Goal: Check status: Check status

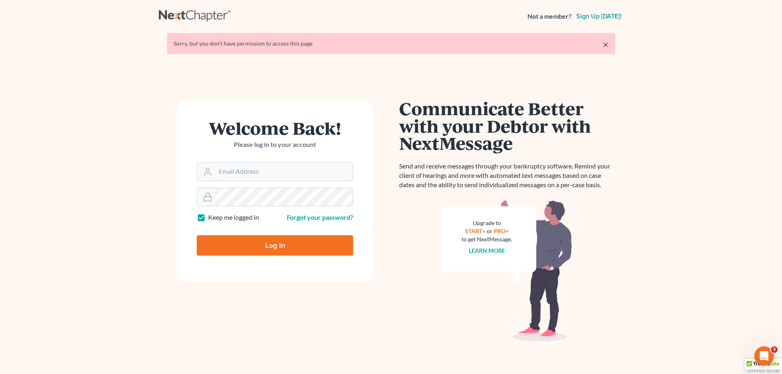
type input "[EMAIL_ADDRESS][DOMAIN_NAME]"
click at [287, 245] on input "Log In" at bounding box center [275, 246] width 156 height 20
type input "Thinking..."
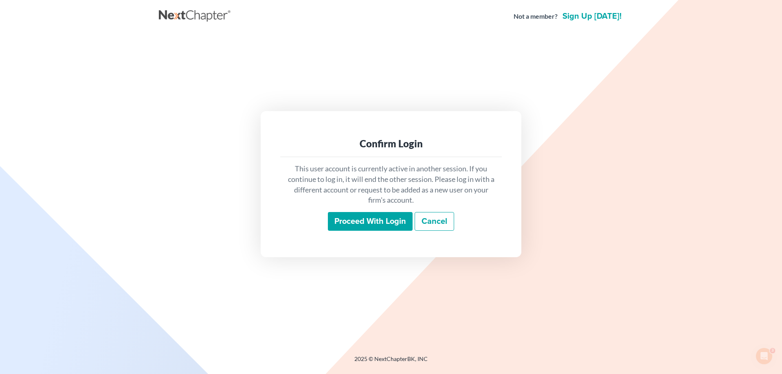
click at [338, 222] on input "Proceed with login" at bounding box center [370, 221] width 85 height 19
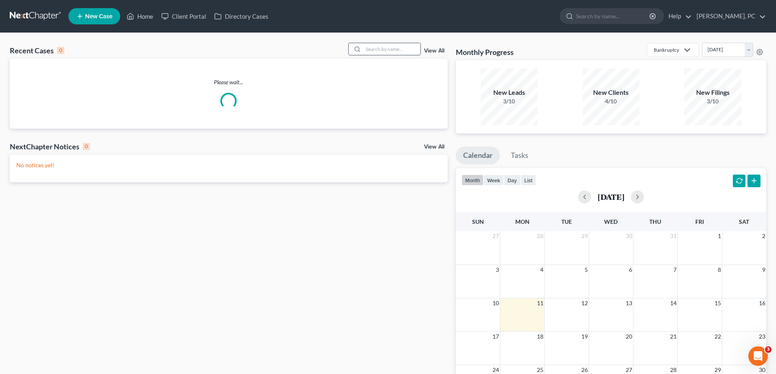
click at [375, 52] on input "search" at bounding box center [391, 49] width 57 height 12
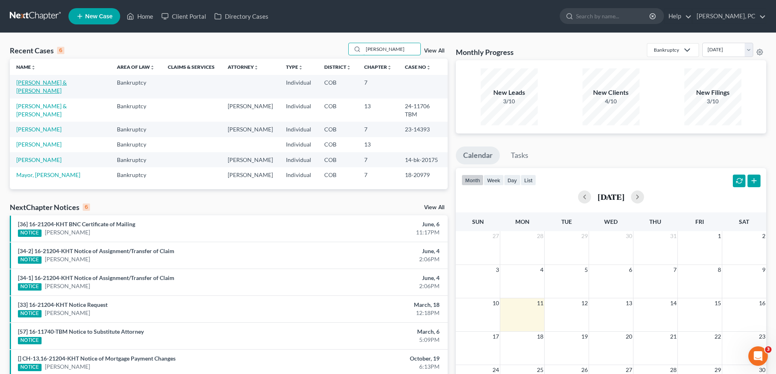
type input "vera"
click at [59, 82] on link "Vera, Clovis & Brittani" at bounding box center [41, 86] width 51 height 15
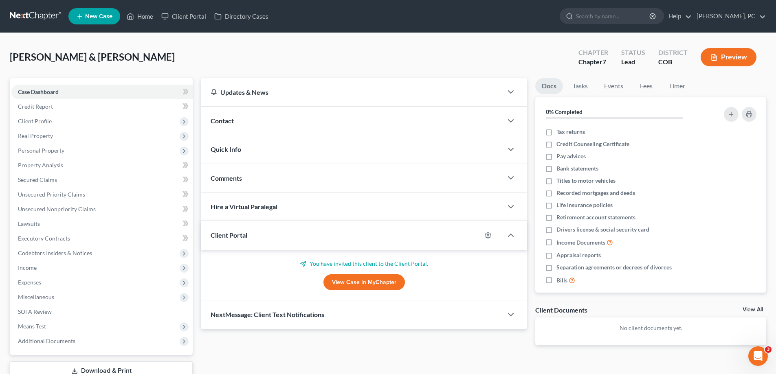
click at [363, 281] on link "View Case in MyChapter" at bounding box center [365, 283] width 82 height 16
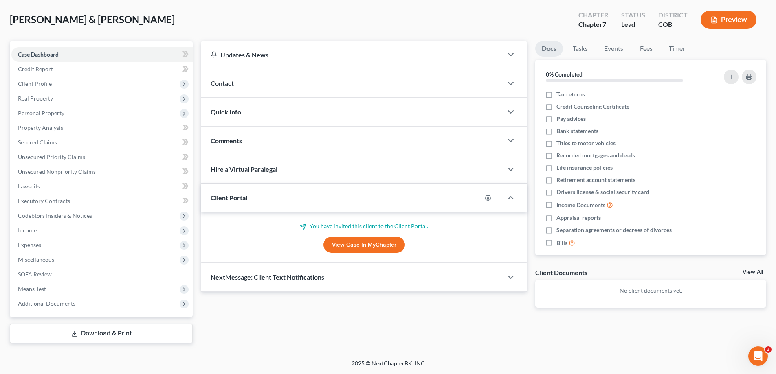
click at [339, 244] on link "View Case in MyChapter" at bounding box center [365, 245] width 82 height 16
click at [170, 15] on div "Vera, Clovis & Brittani Upgraded Chapter Chapter 7 Status Lead District COB Pre…" at bounding box center [388, 22] width 757 height 35
click at [355, 241] on link "View Case in MyChapter" at bounding box center [365, 245] width 82 height 16
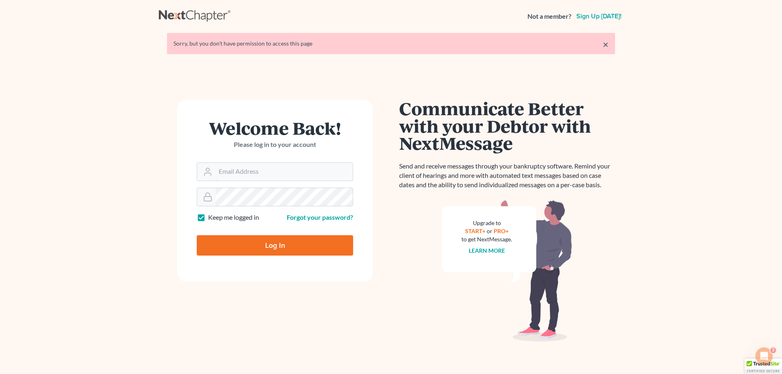
type input "[EMAIL_ADDRESS][DOMAIN_NAME]"
click at [275, 247] on input "Log In" at bounding box center [275, 246] width 156 height 20
type input "Thinking..."
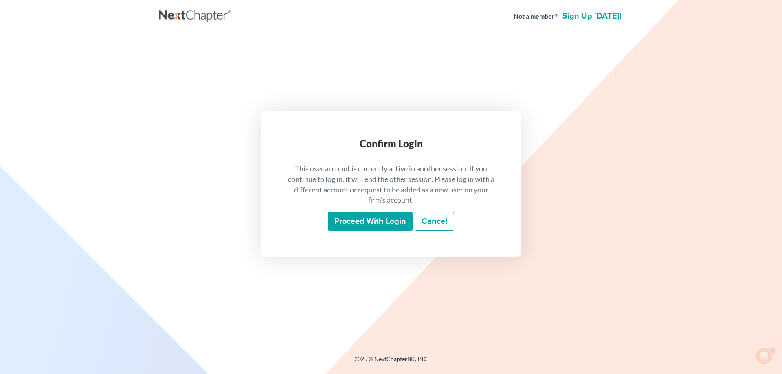
click at [370, 216] on input "Proceed with login" at bounding box center [370, 221] width 85 height 19
